Goal: Find specific page/section: Find specific page/section

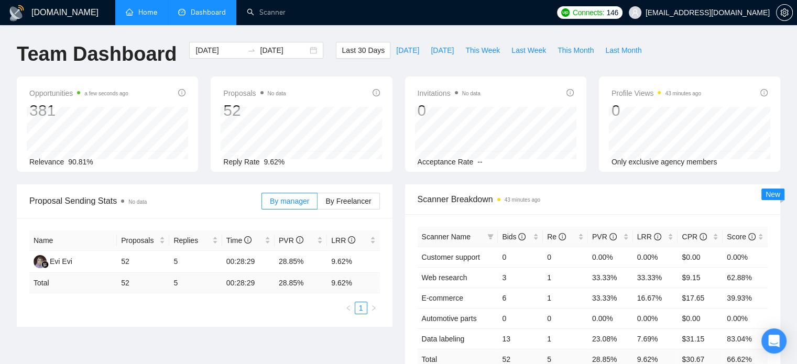
click at [140, 17] on link "Home" at bounding box center [141, 12] width 31 height 9
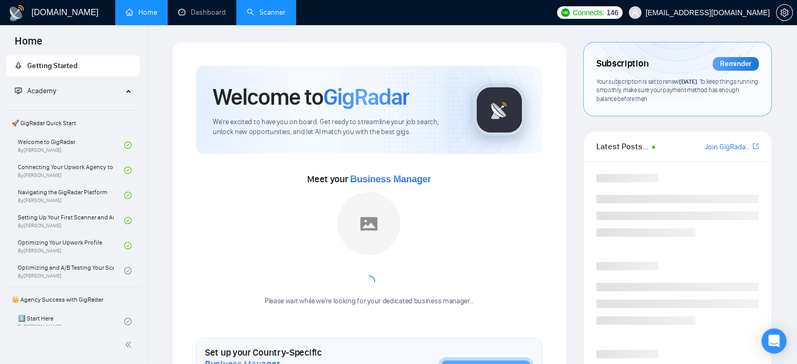
click at [272, 16] on link "Scanner" at bounding box center [266, 12] width 39 height 9
